Goal: Task Accomplishment & Management: Manage account settings

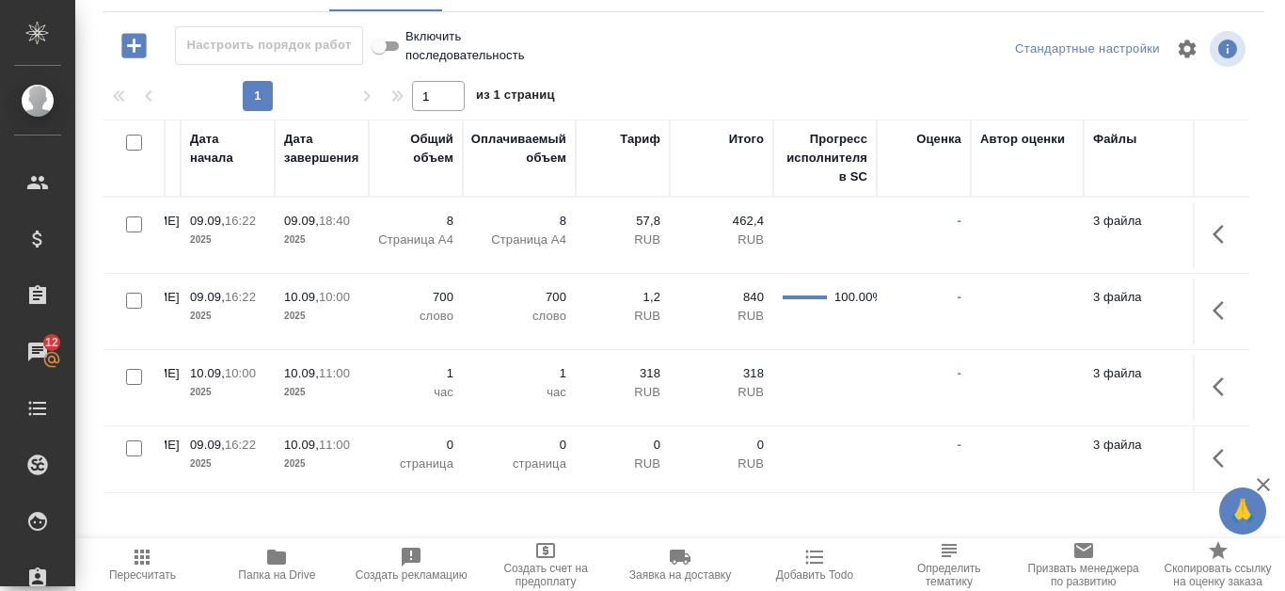
scroll to position [0, 982]
click at [1212, 389] on icon "button" at bounding box center [1223, 386] width 23 height 23
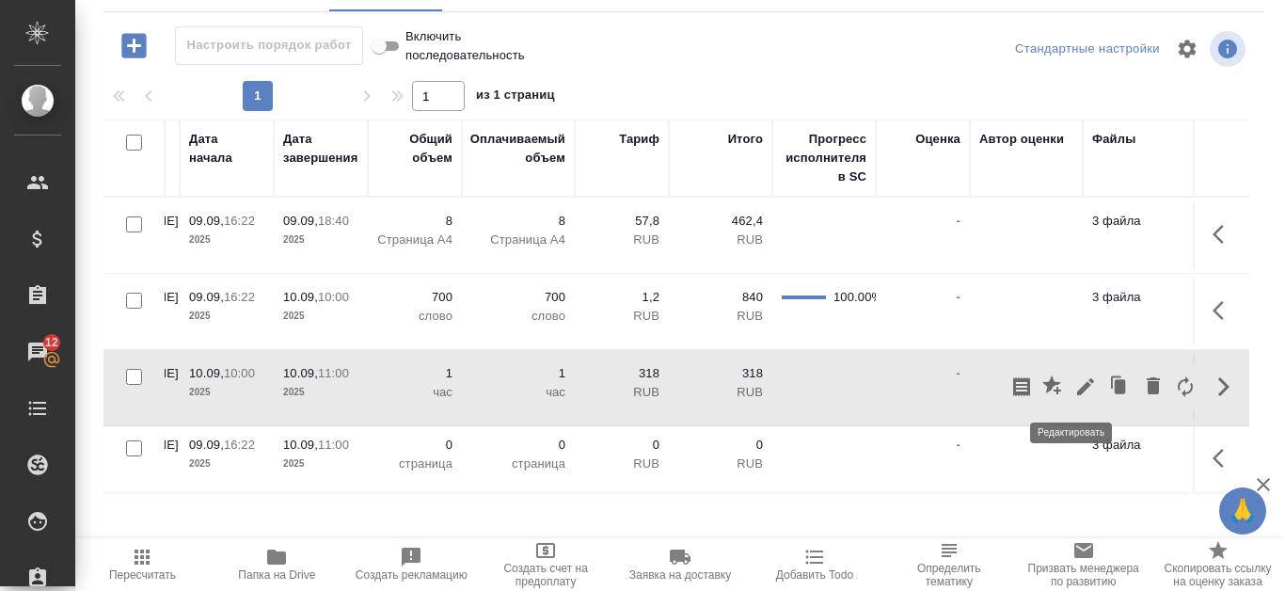
click at [1074, 382] on icon "button" at bounding box center [1085, 386] width 23 height 23
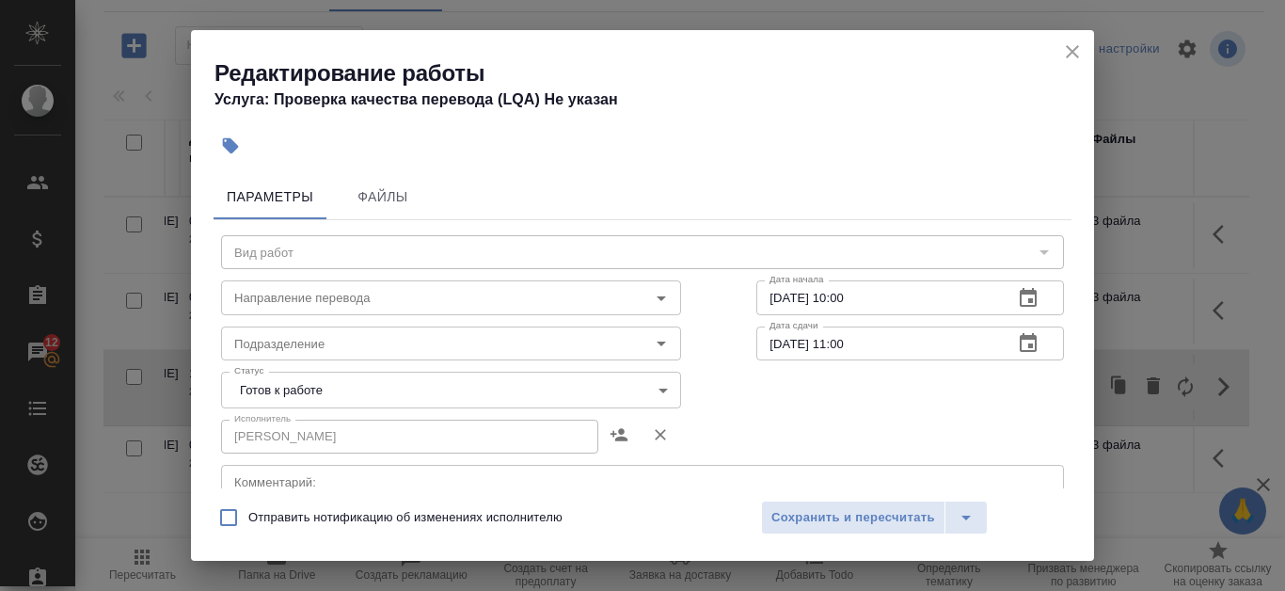
type input "Проверка качества перевода (LQA)"
type input "Не указан"
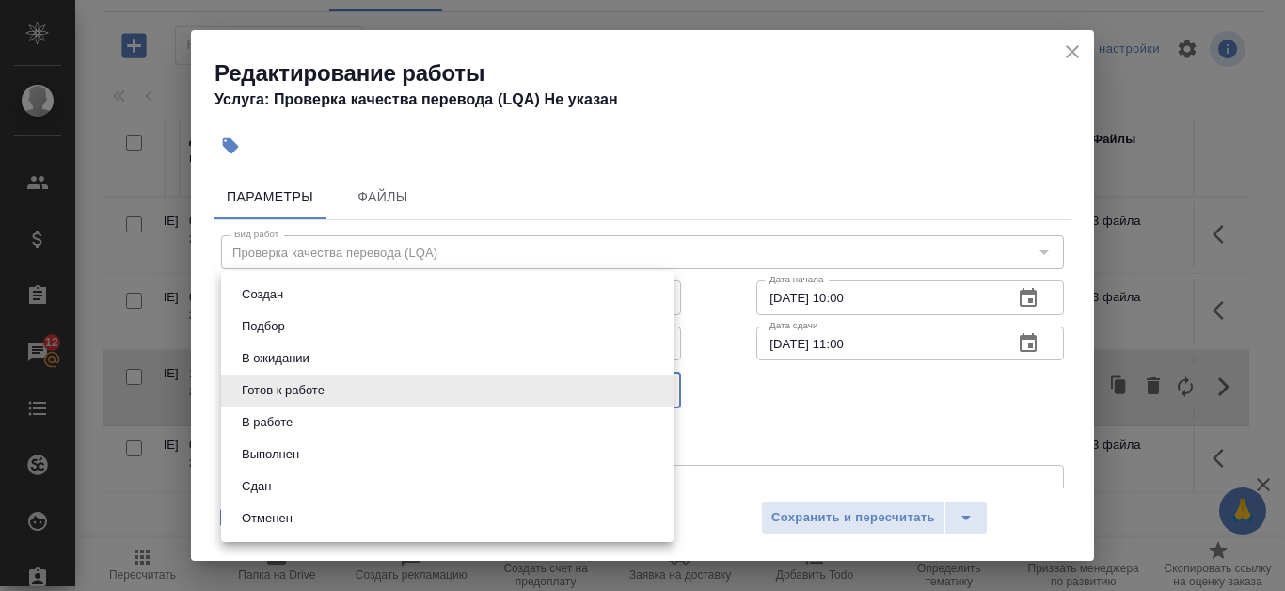
click at [658, 382] on body "🙏 .cls-1 fill:#fff; AWATERA Kanataeva Ekaterina Клиенты Спецификации Заказы 12 …" at bounding box center [642, 295] width 1285 height 591
click at [344, 484] on li "Сдан" at bounding box center [447, 486] width 452 height 32
type input "closed"
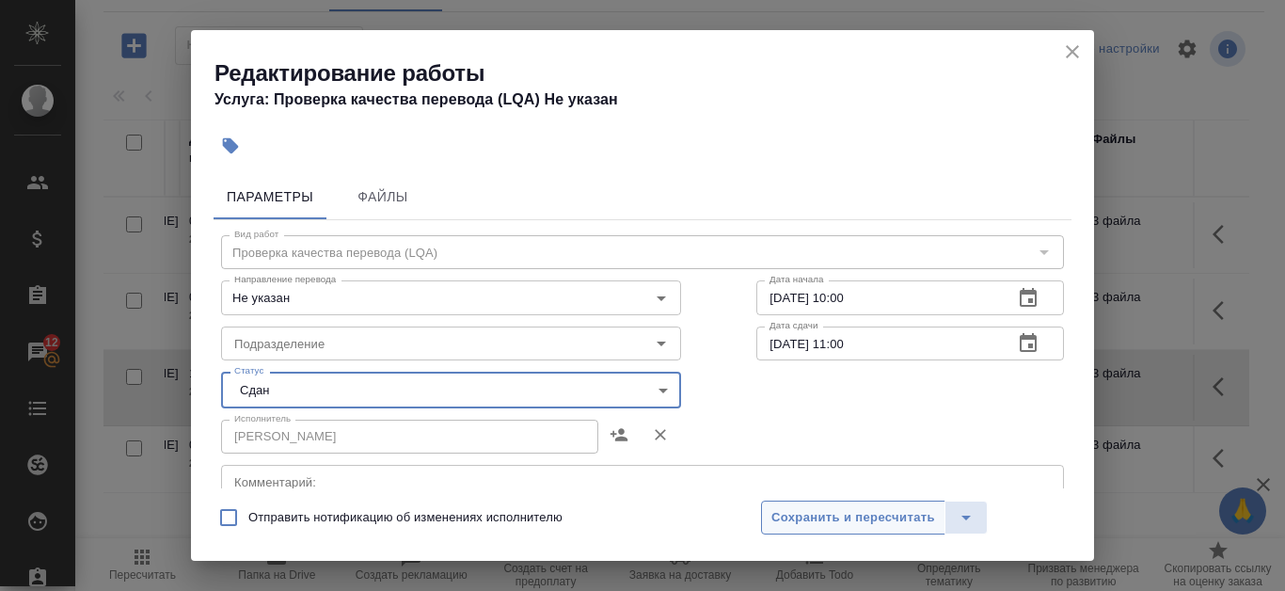
click at [878, 508] on span "Сохранить и пересчитать" at bounding box center [853, 518] width 164 height 22
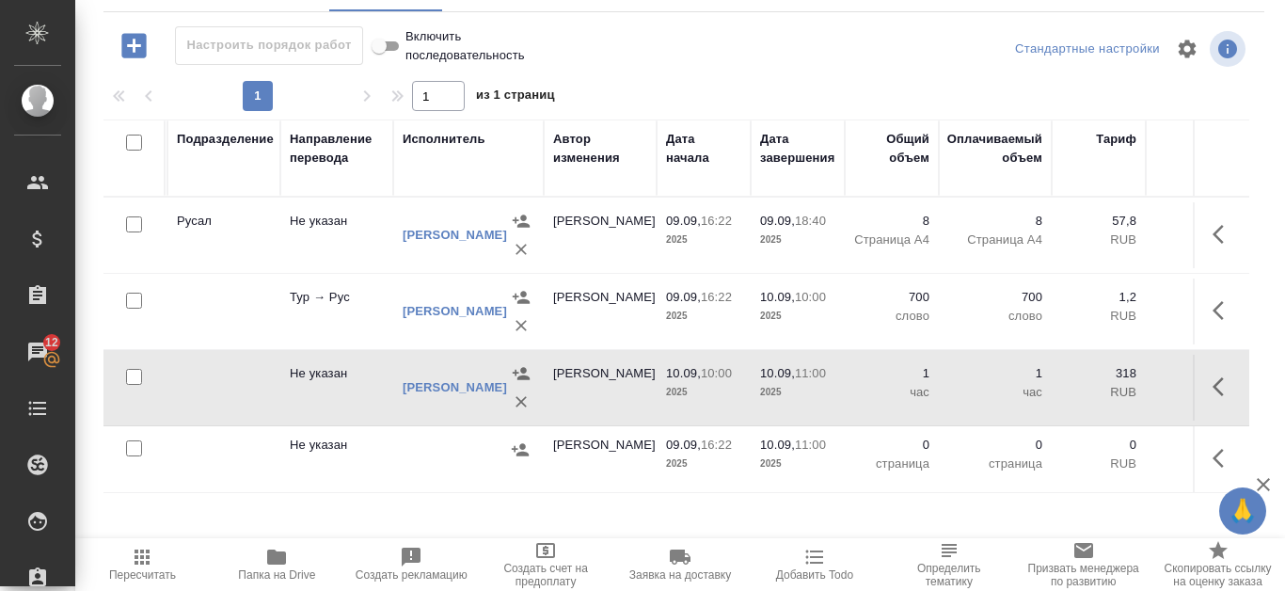
scroll to position [0, 495]
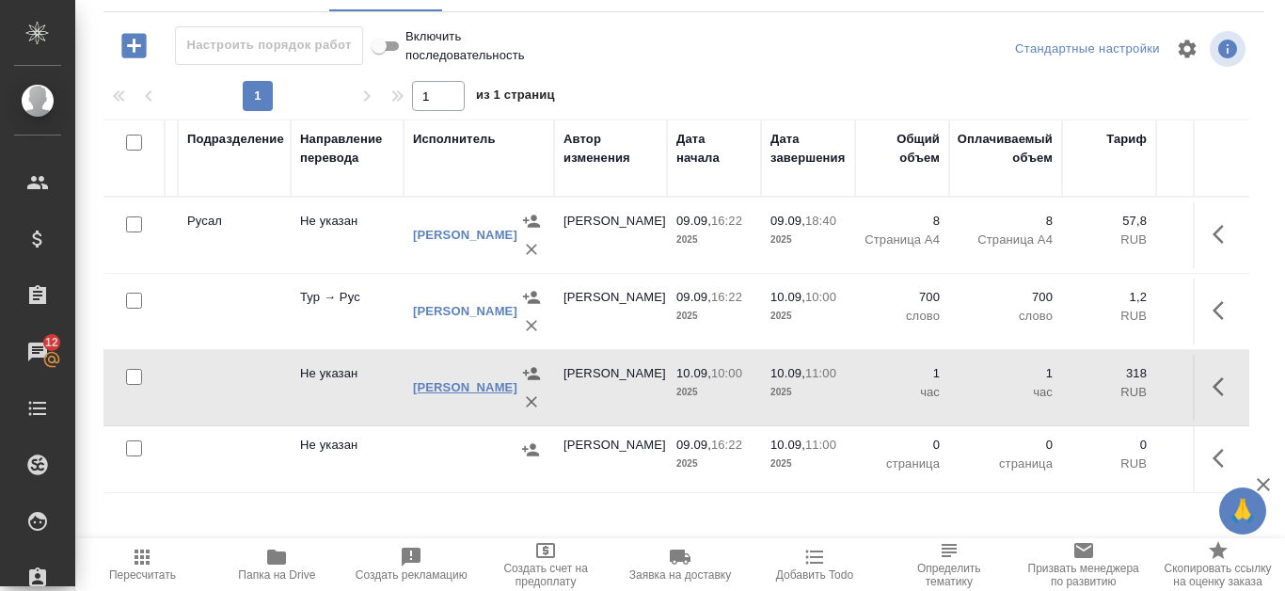
click at [455, 384] on link "[PERSON_NAME]" at bounding box center [465, 387] width 104 height 14
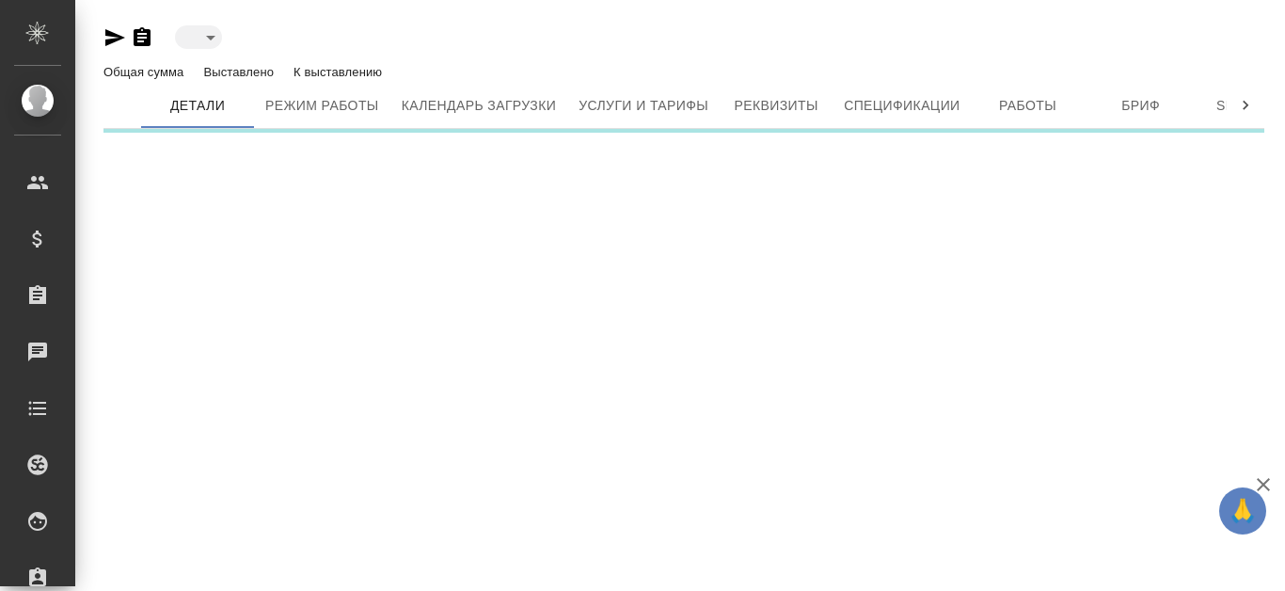
type input "active"
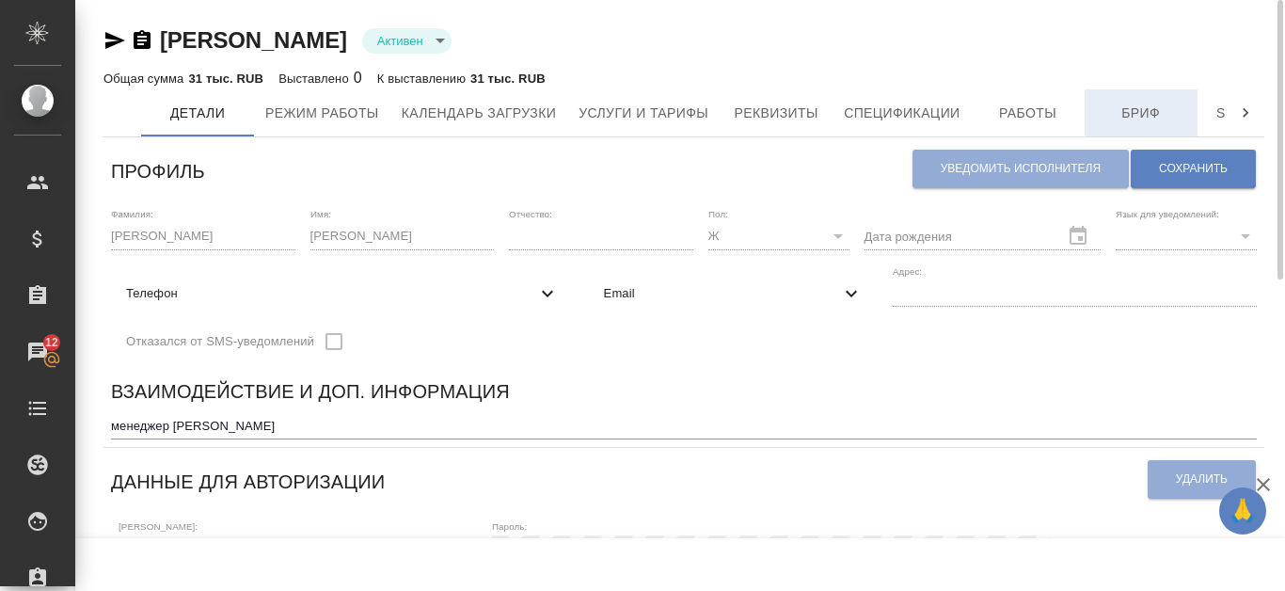
click at [1134, 119] on span "Бриф" at bounding box center [1141, 114] width 90 height 24
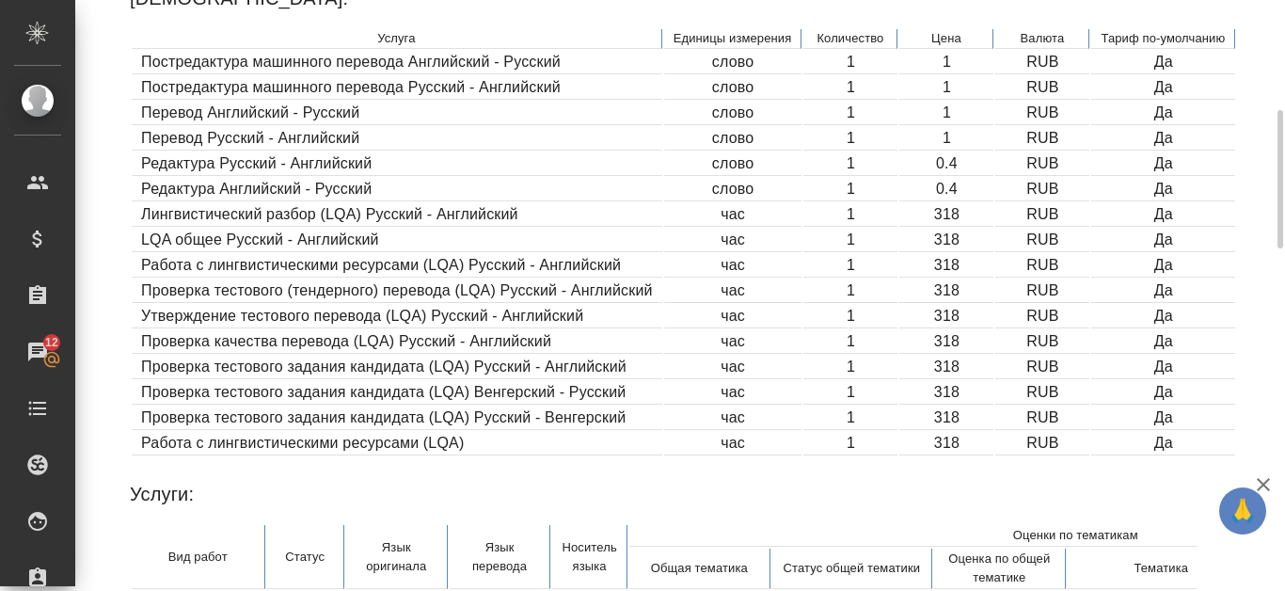
scroll to position [752, 0]
